Goal: Information Seeking & Learning: Learn about a topic

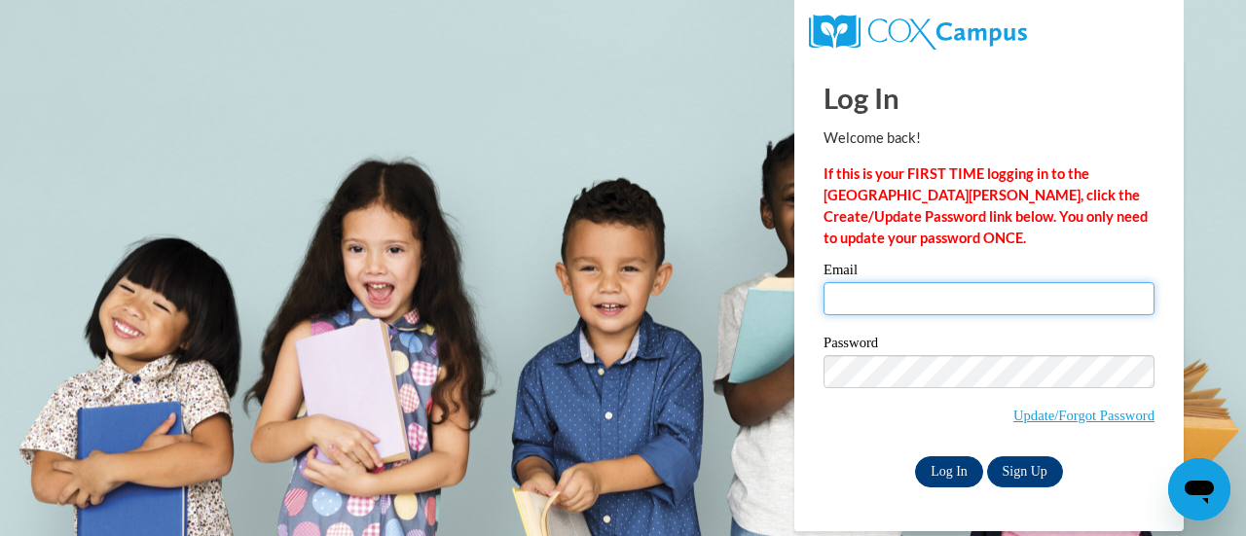
type input "nauger@svdpcatholicschool.org"
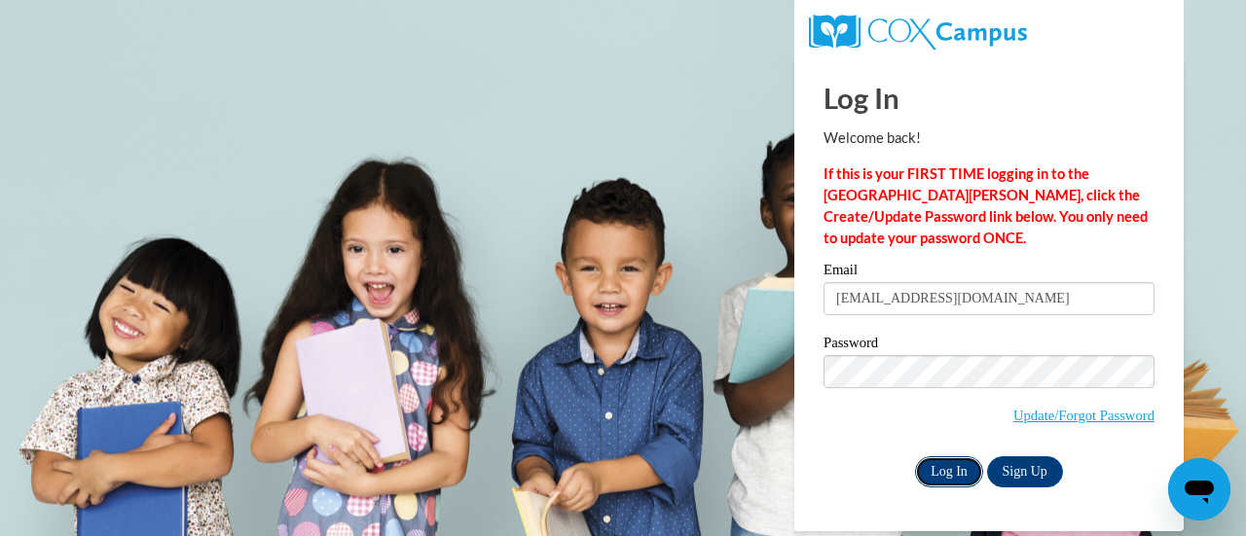
click at [946, 478] on input "Log In" at bounding box center [949, 471] width 68 height 31
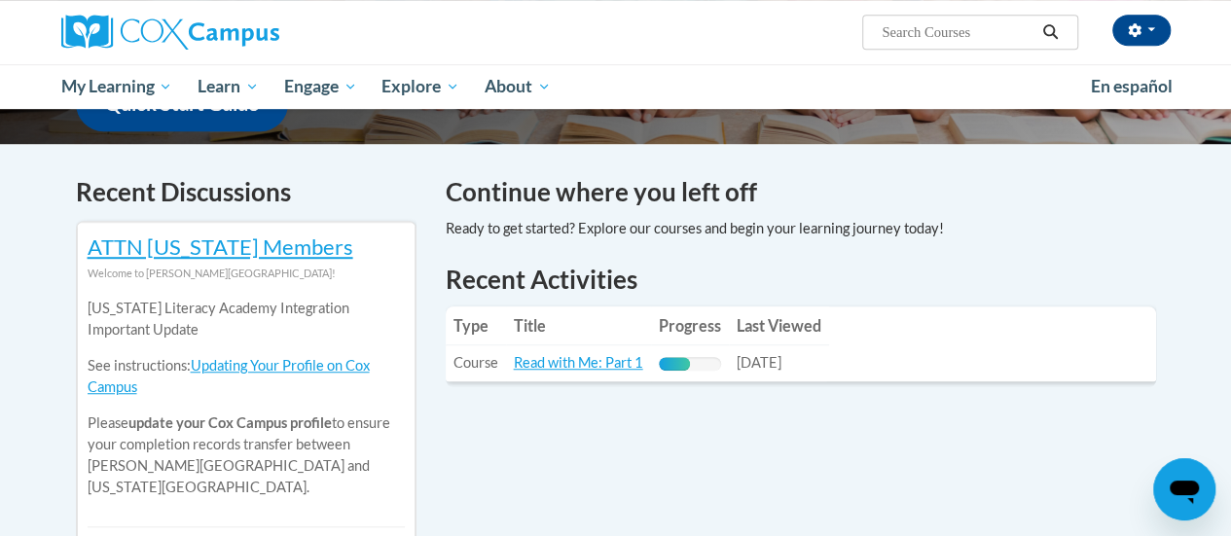
scroll to position [584, 0]
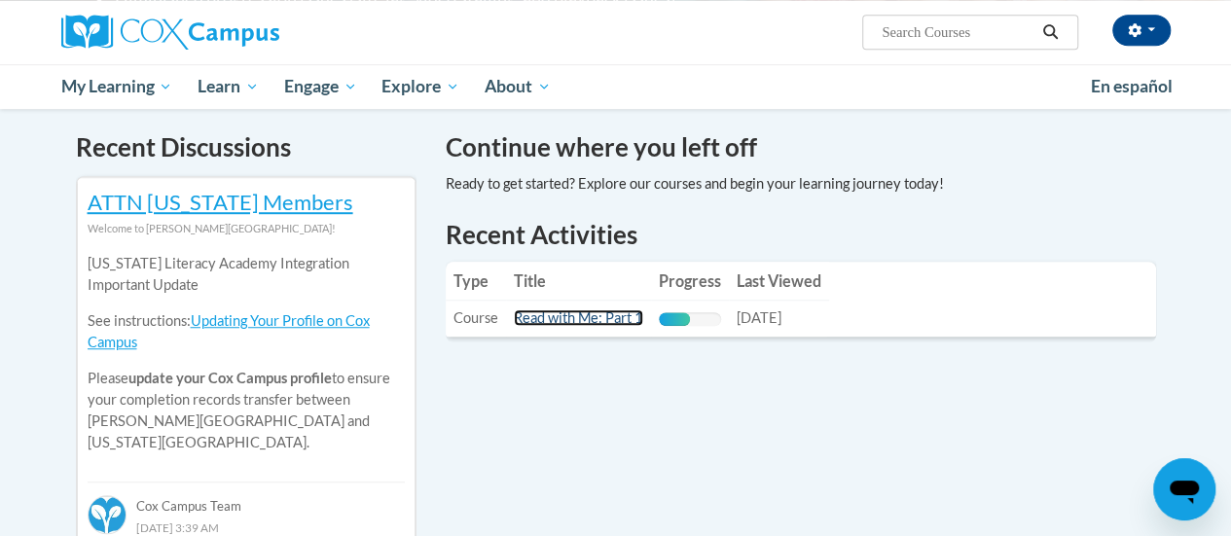
click at [552, 320] on link "Read with Me: Part 1" at bounding box center [578, 317] width 129 height 17
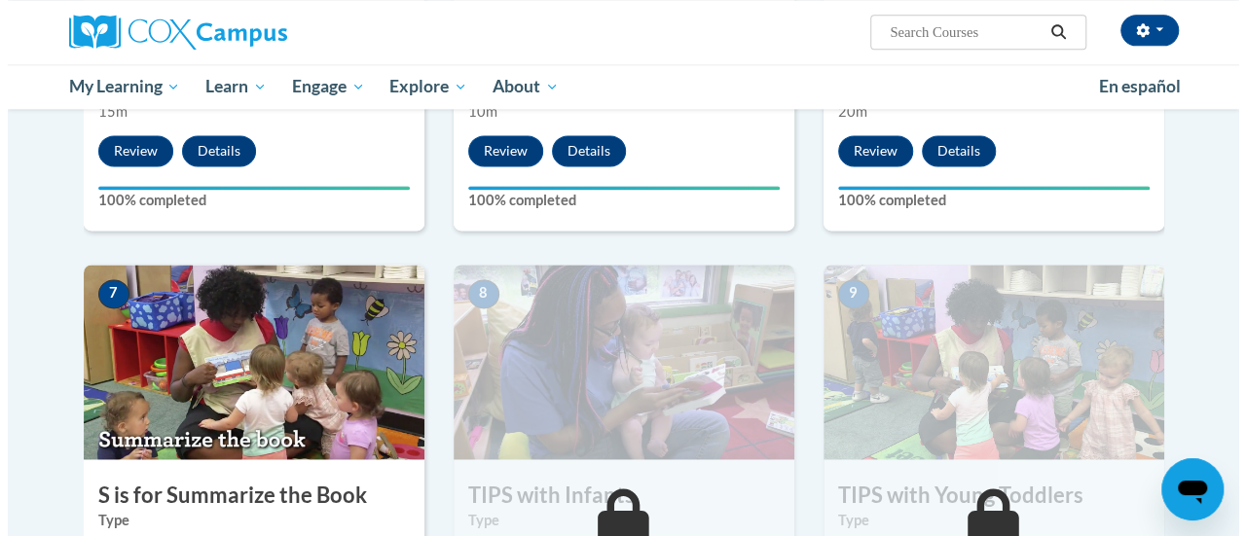
scroll to position [1460, 0]
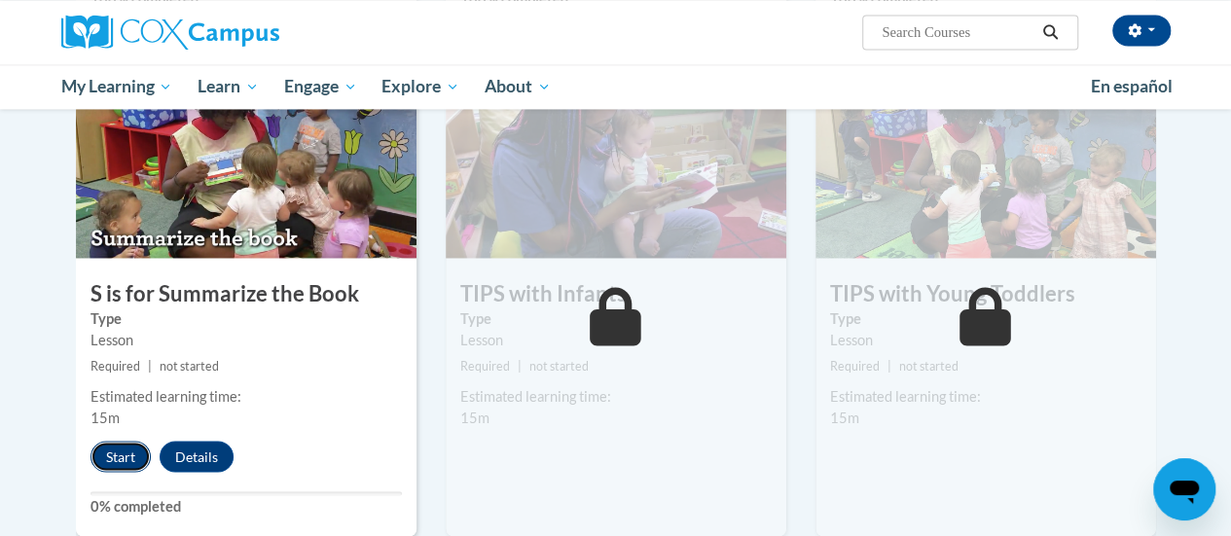
click at [124, 458] on button "Start" at bounding box center [120, 456] width 60 height 31
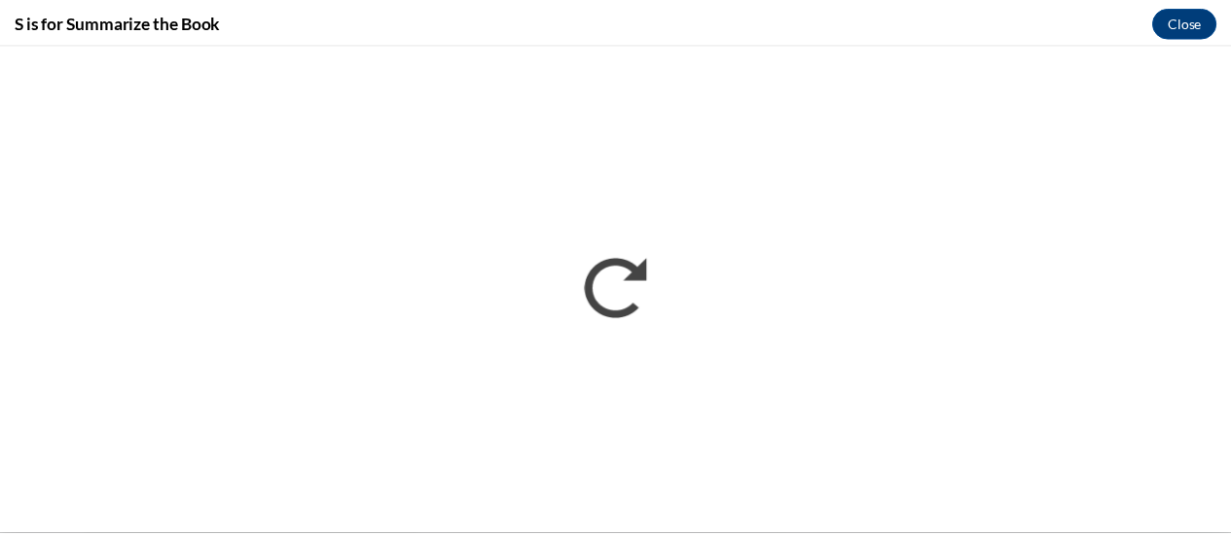
scroll to position [0, 0]
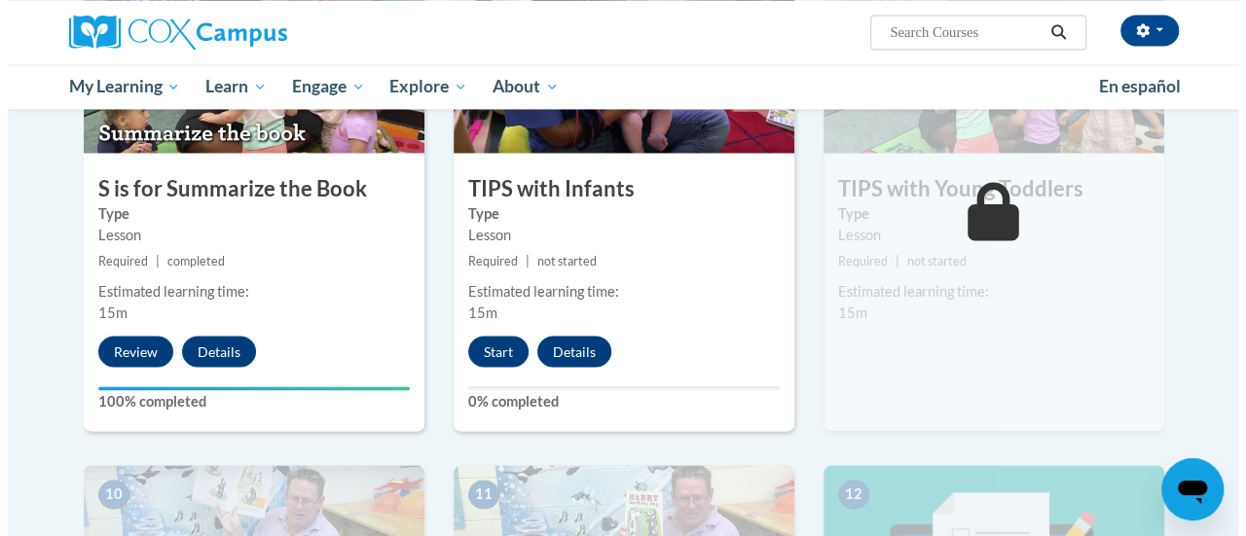
scroll to position [1454, 0]
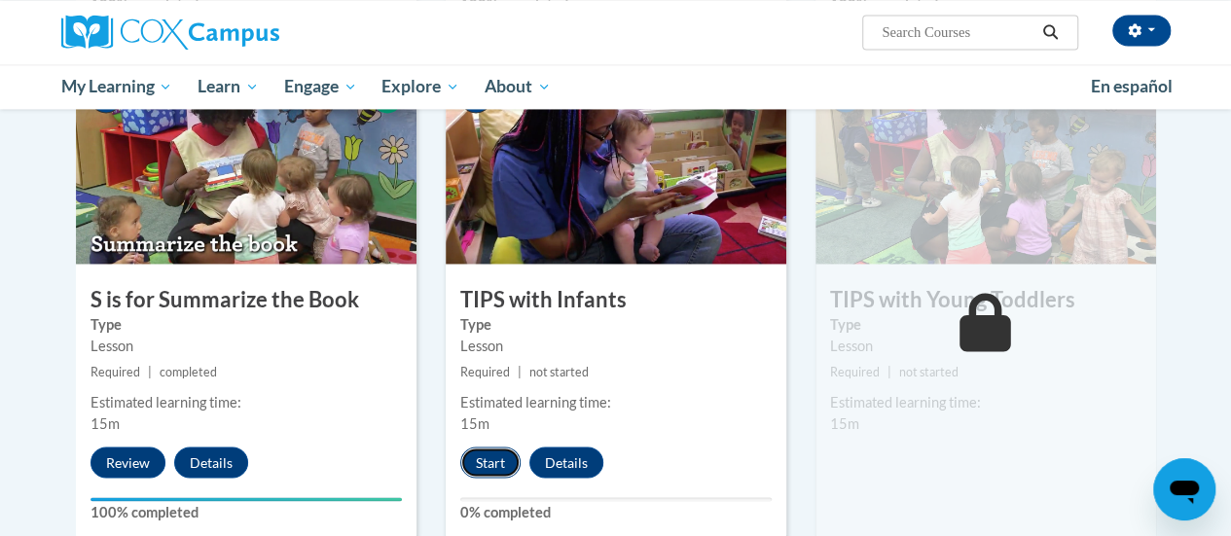
click at [493, 456] on button "Start" at bounding box center [490, 462] width 60 height 31
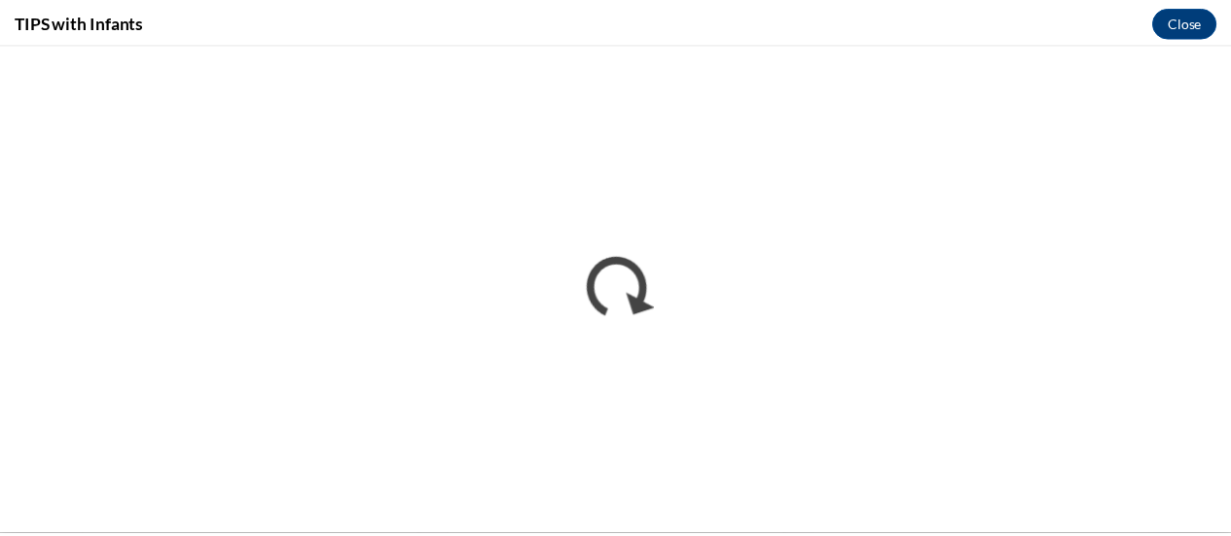
scroll to position [0, 0]
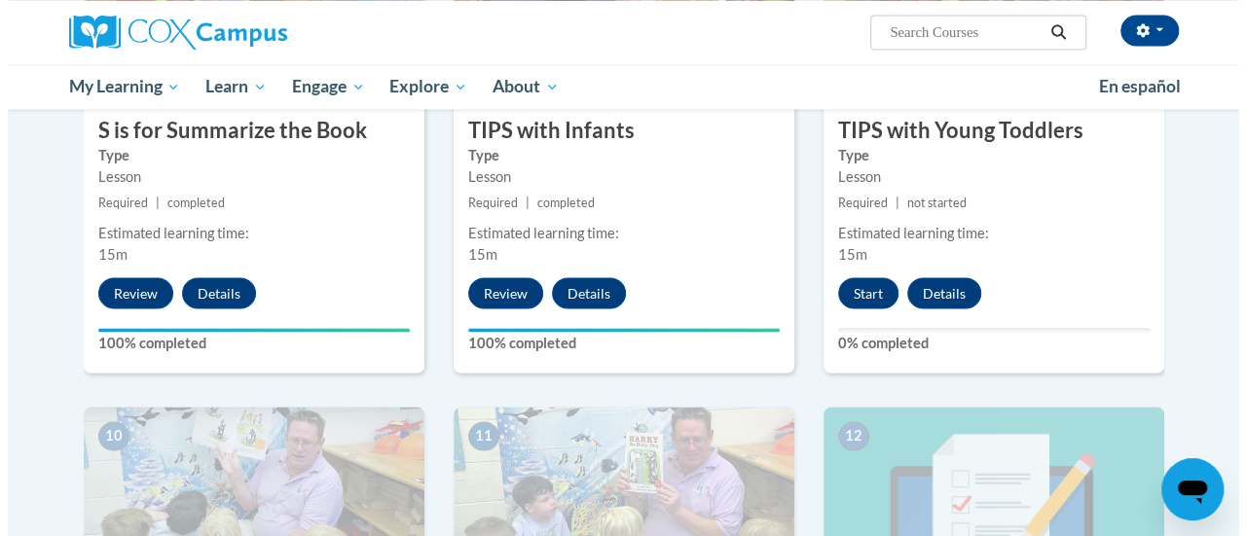
scroll to position [1654, 0]
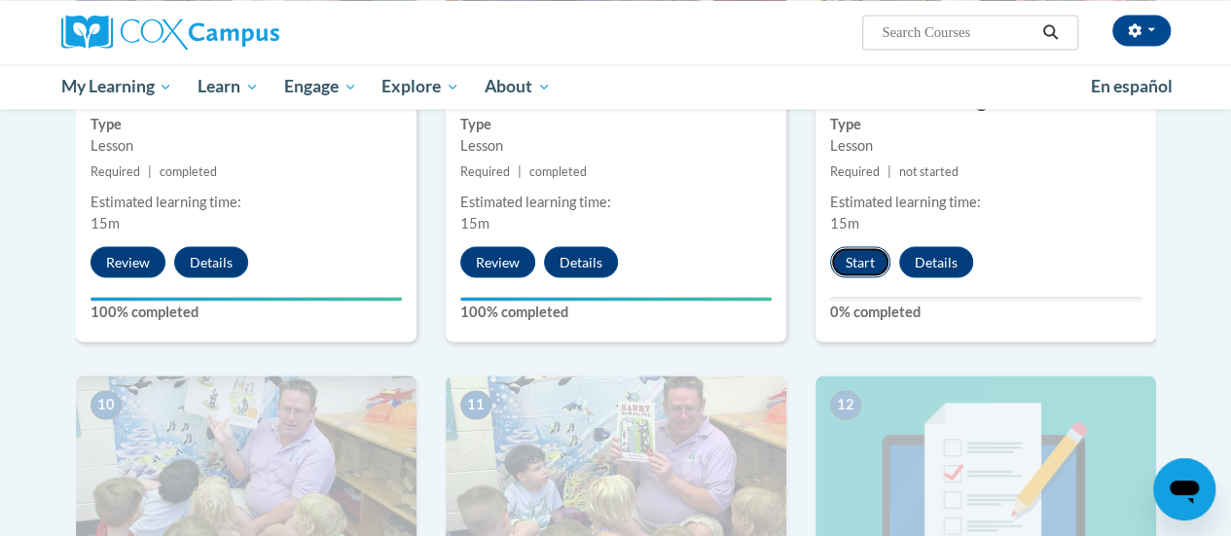
click at [869, 258] on button "Start" at bounding box center [860, 261] width 60 height 31
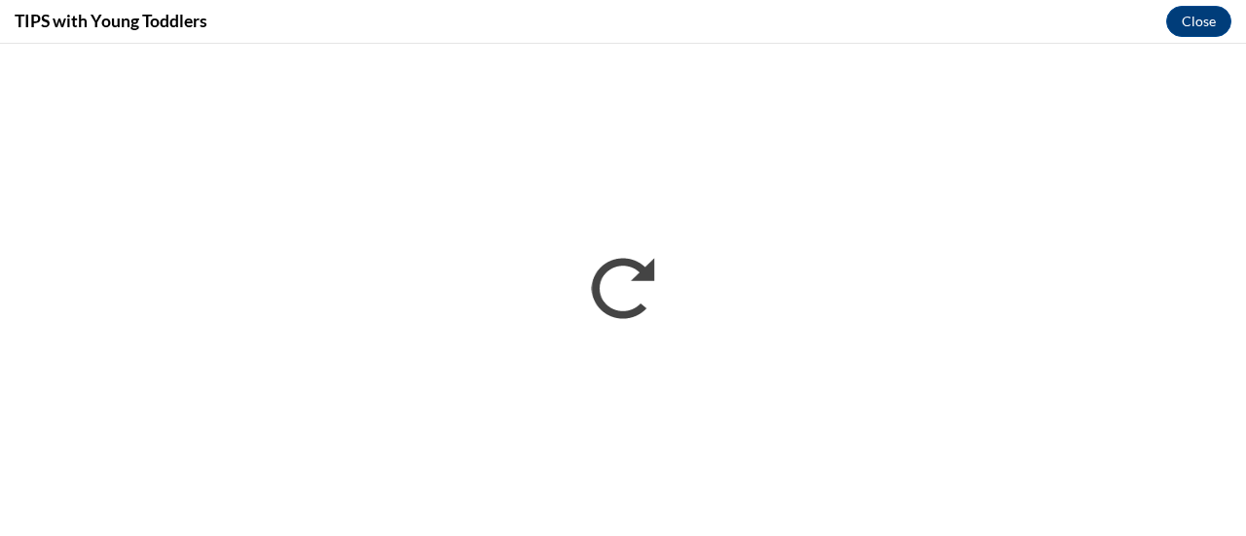
scroll to position [0, 0]
